Goal: Task Accomplishment & Management: Manage account settings

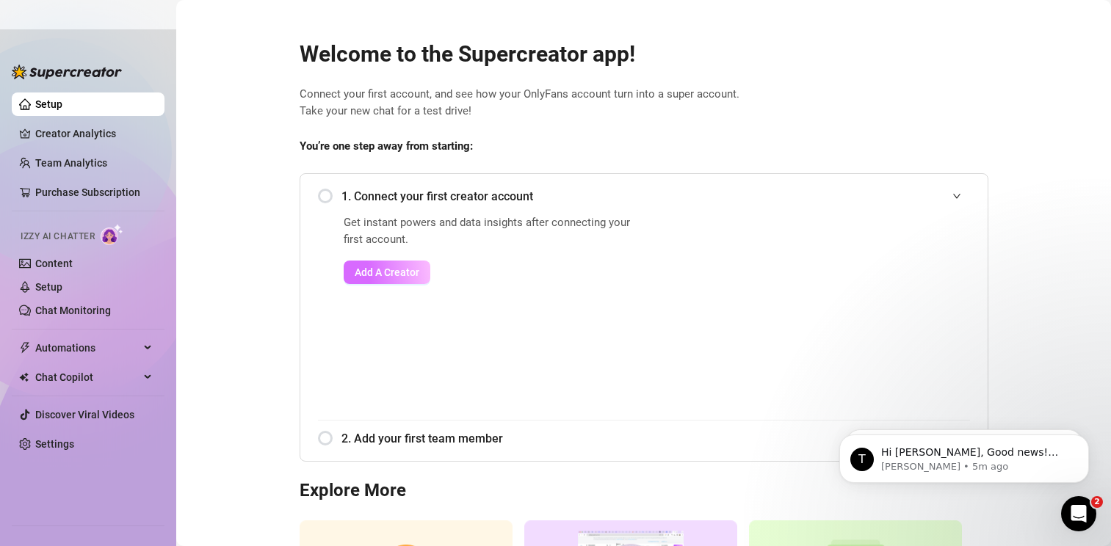
click at [389, 275] on span "Add A Creator" at bounding box center [387, 272] width 65 height 12
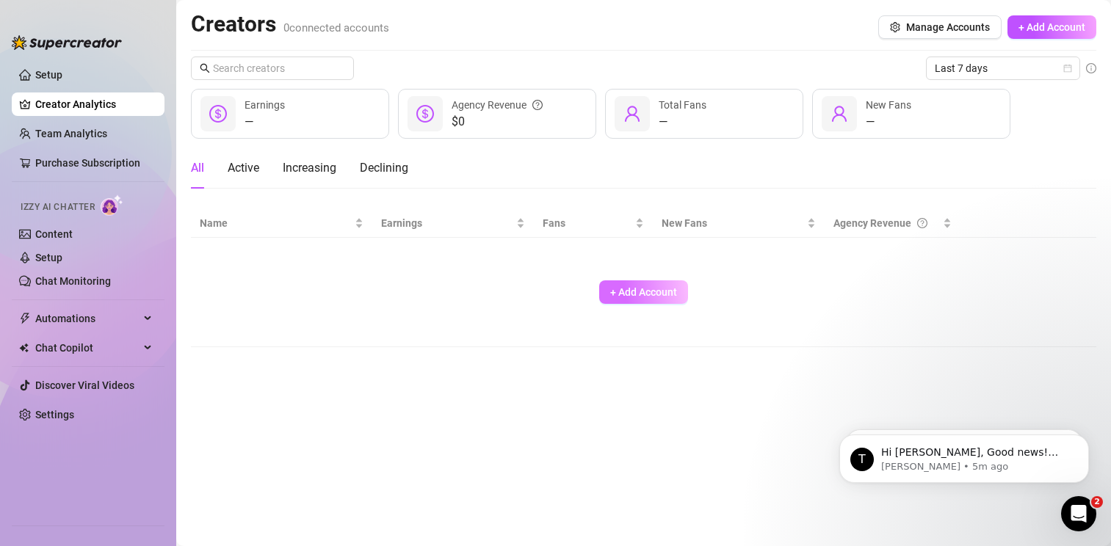
click at [611, 295] on span "+ Add Account" at bounding box center [643, 292] width 67 height 12
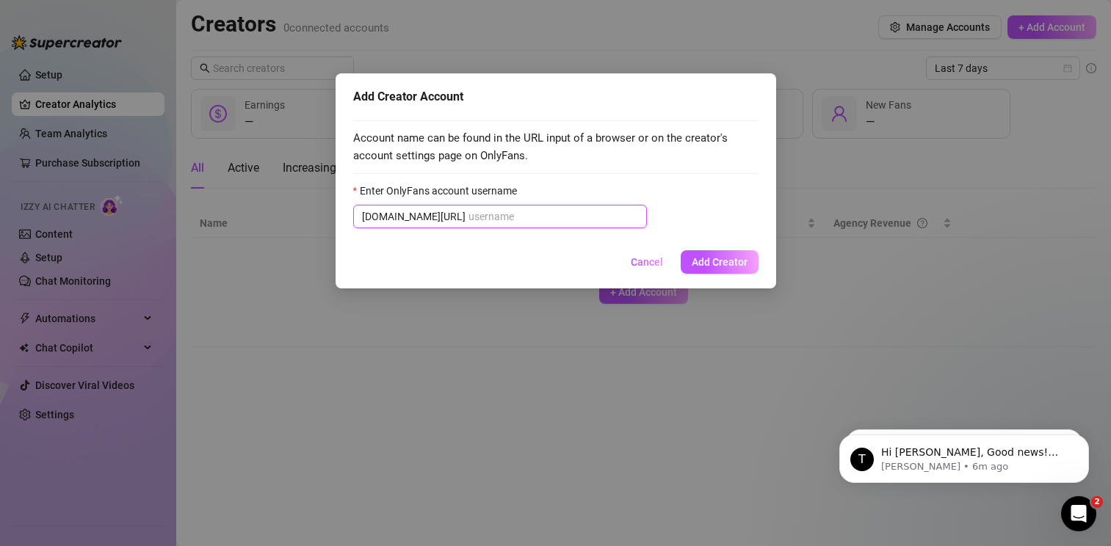
click at [475, 225] on input "Enter OnlyFans account username" at bounding box center [553, 216] width 170 height 16
paste input "u523695575"
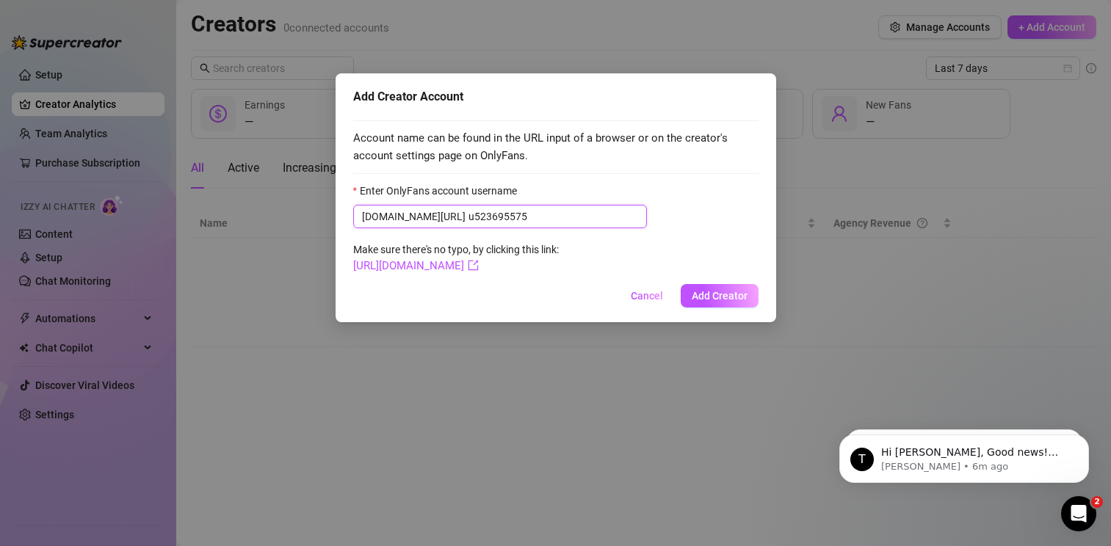
click at [468, 215] on input "u523695575" at bounding box center [553, 216] width 170 height 16
type input "u523695575"
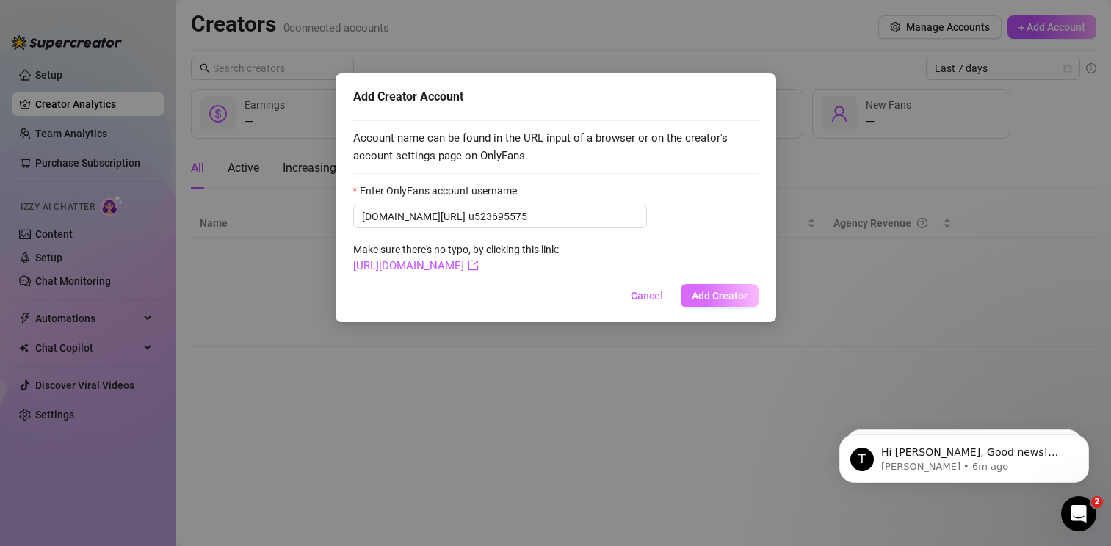
click at [704, 291] on span "Add Creator" at bounding box center [719, 296] width 56 height 12
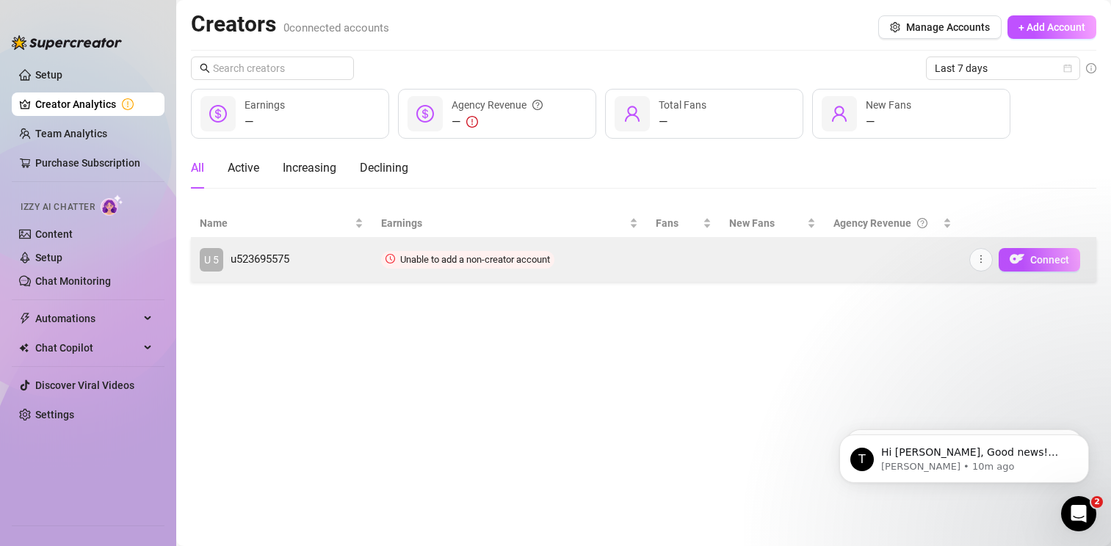
click at [254, 268] on span "u523695575" at bounding box center [259, 260] width 59 height 18
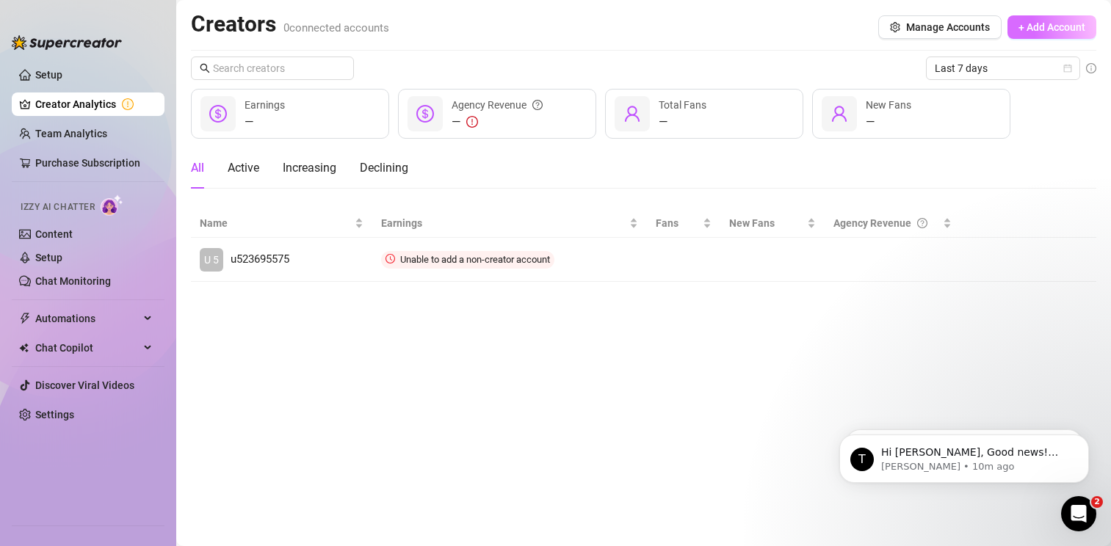
click at [1039, 29] on span "+ Add Account" at bounding box center [1051, 27] width 67 height 12
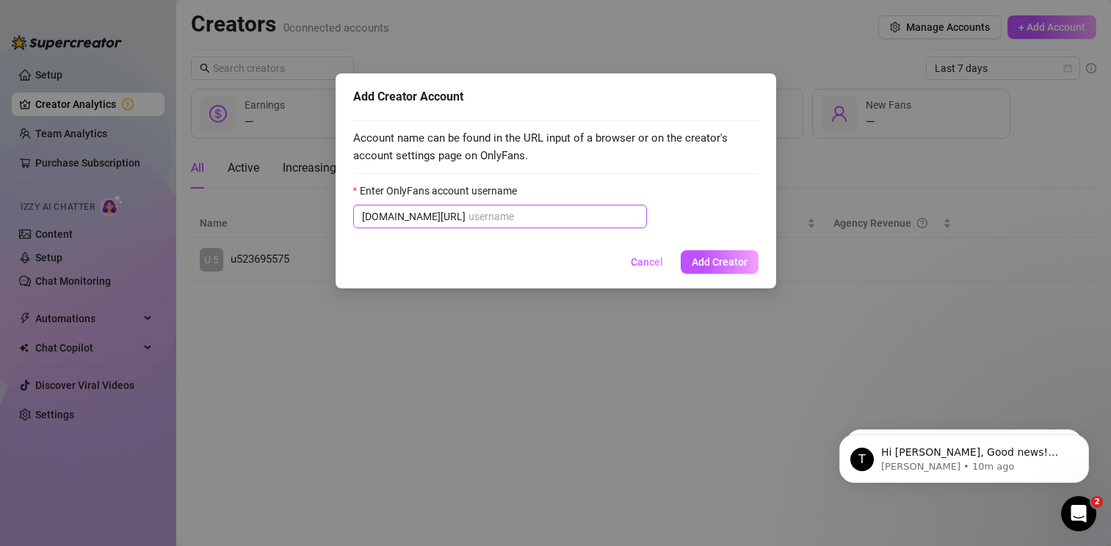
paste input "jennyjamesuk"
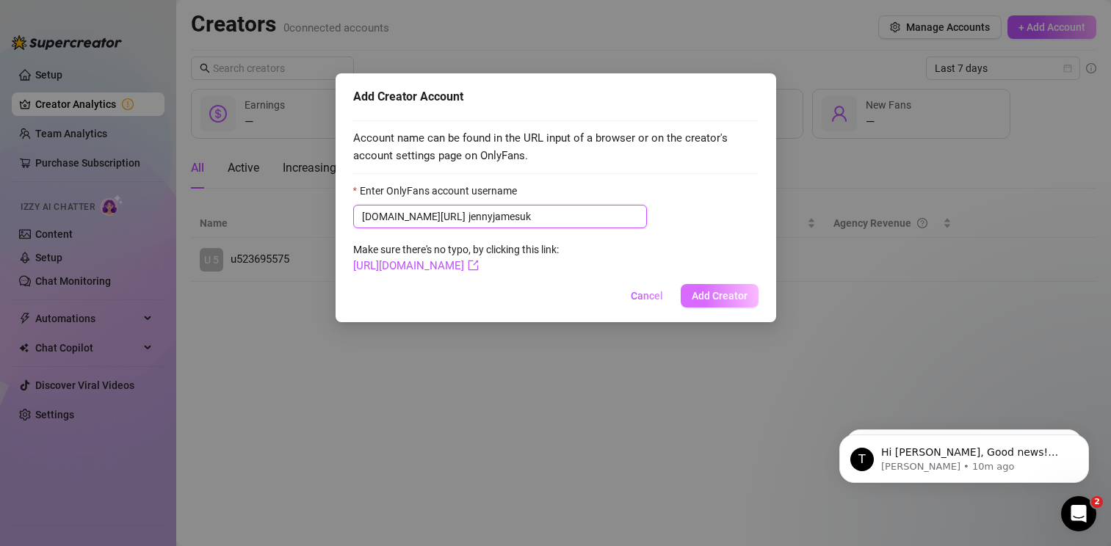
type input "jennyjamesuk"
click at [731, 299] on span "Add Creator" at bounding box center [719, 296] width 56 height 12
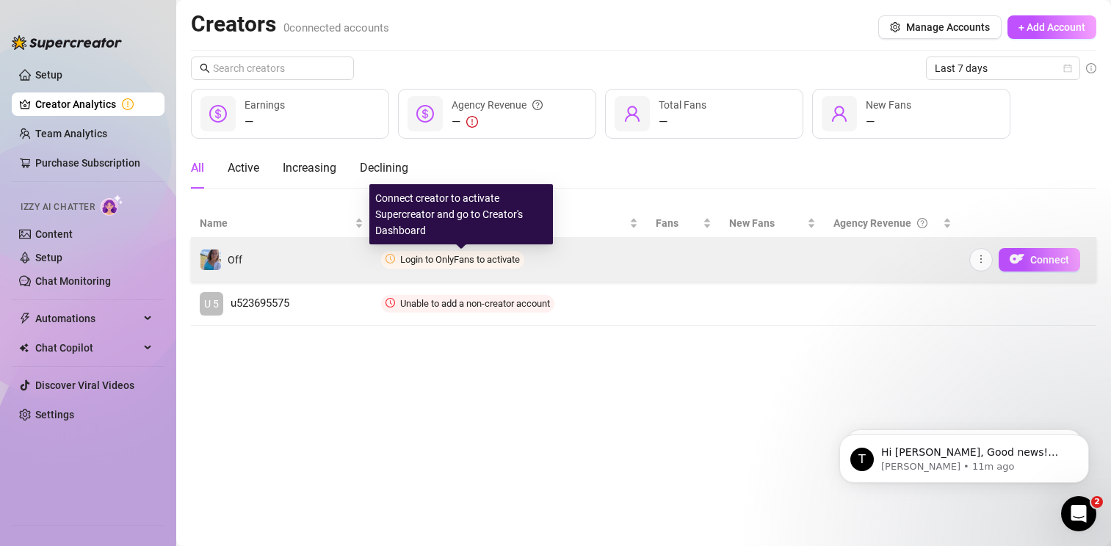
click at [454, 264] on span "Login to OnlyFans to activate" at bounding box center [460, 259] width 120 height 11
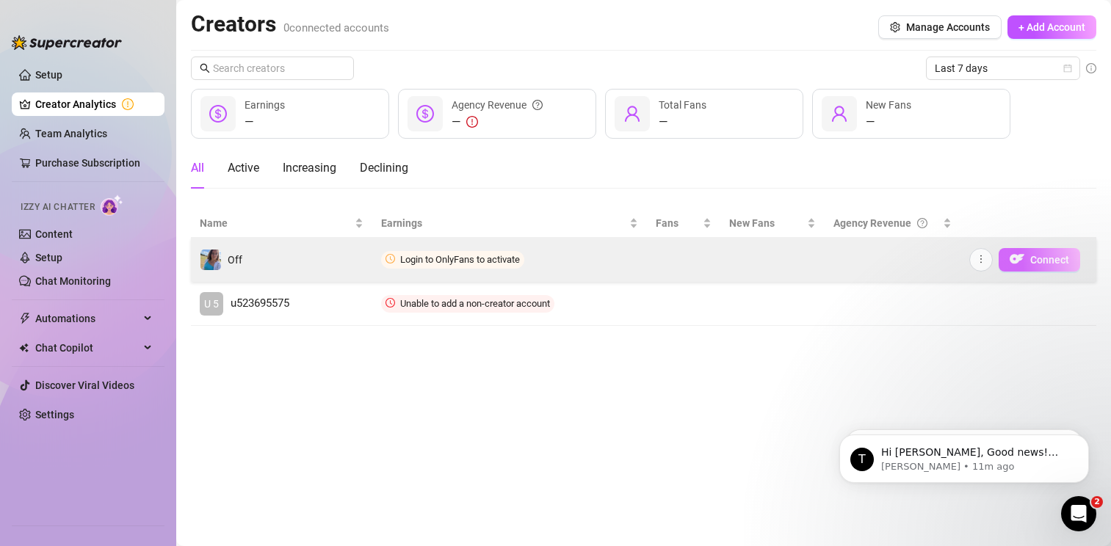
click at [1041, 261] on span "Connect" at bounding box center [1049, 260] width 39 height 12
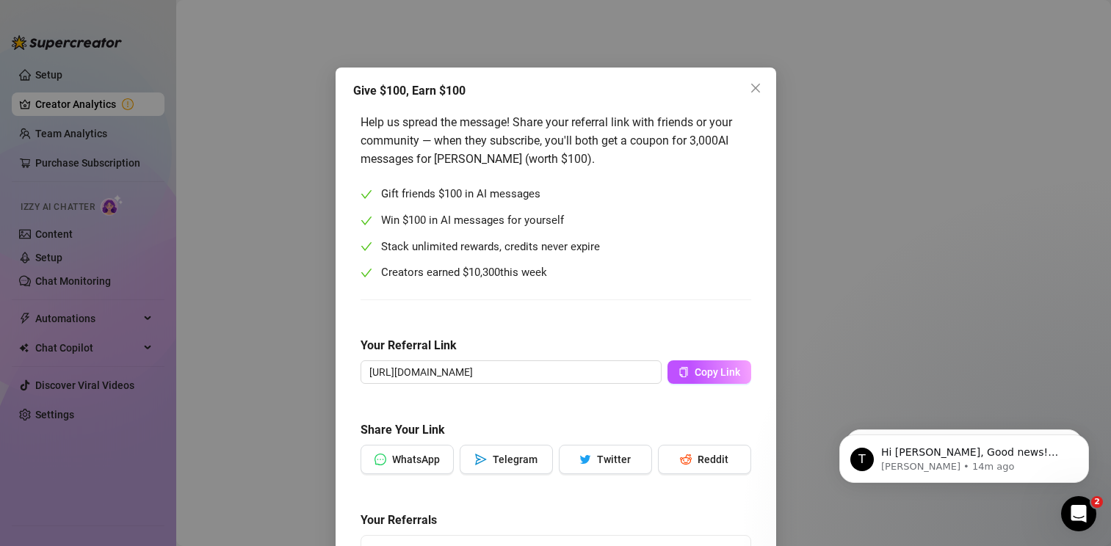
scroll to position [8, 0]
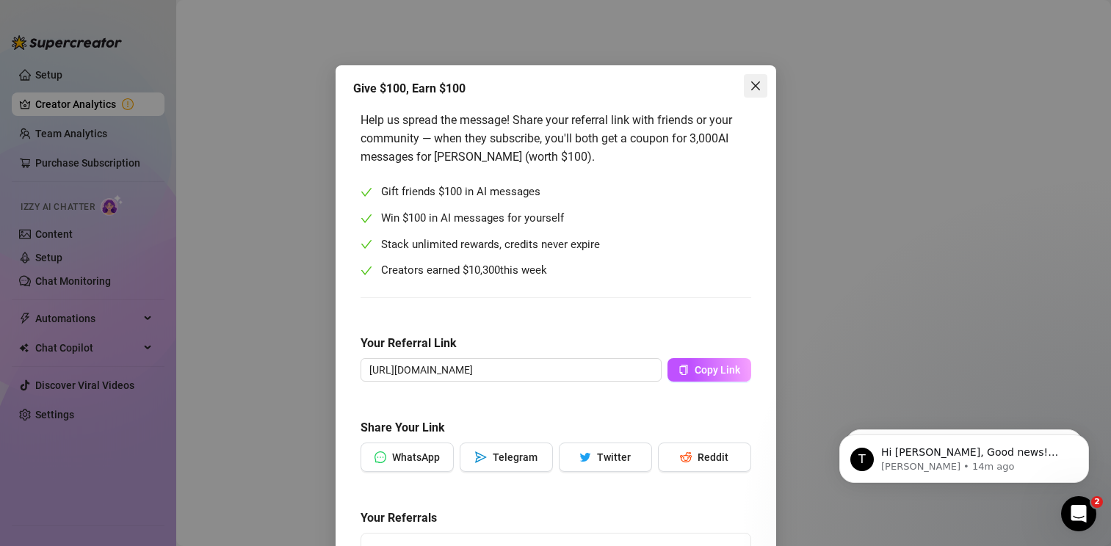
click at [755, 78] on button "Close" at bounding box center [755, 85] width 23 height 23
